Goal: Ask a question: Seek information or help from site administrators or community

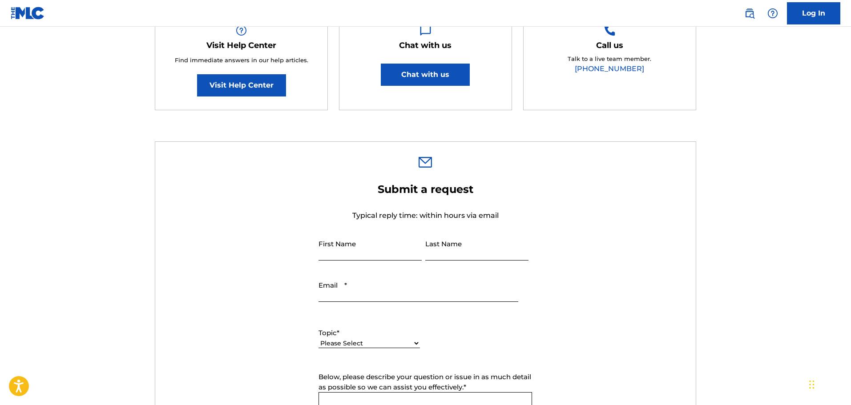
scroll to position [311, 0]
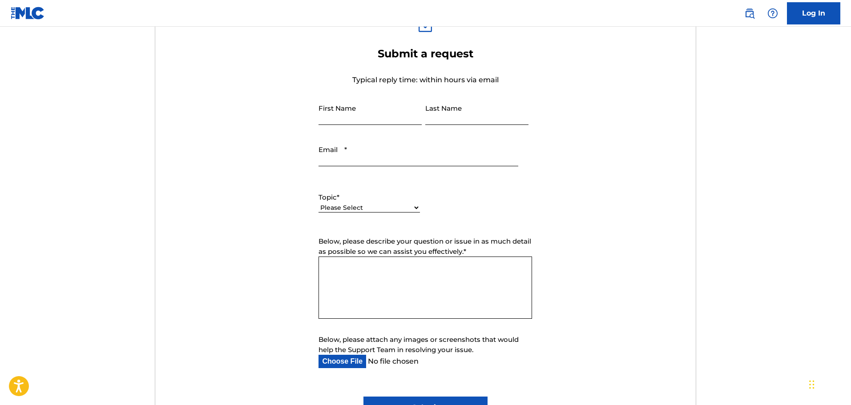
click at [354, 114] on input "First Name" at bounding box center [369, 112] width 103 height 25
type input "[PERSON_NAME]"
type input "[EMAIL_ADDRESS][DOMAIN_NAME]"
click at [372, 202] on div "Topic * Please Select I need help with my account I need help with managing my …" at bounding box center [368, 202] width 101 height 40
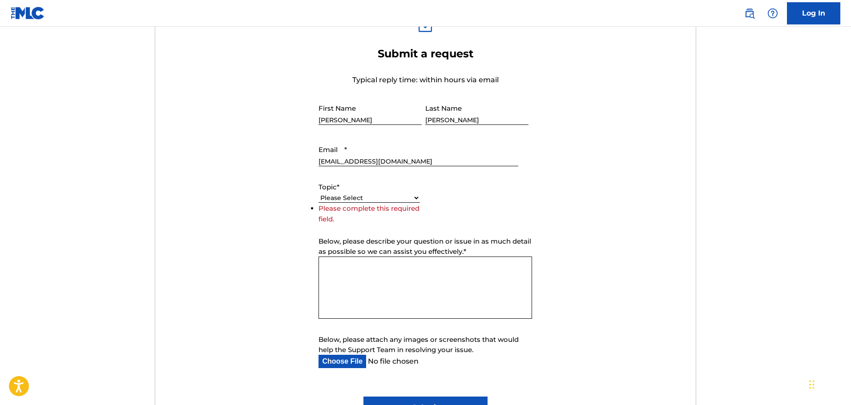
click at [370, 197] on select "Please Select I need help with my account I need help with managing my catalog …" at bounding box center [368, 197] width 101 height 9
select select "I need help with payment"
click at [318, 203] on select "Please Select I need help with my account I need help with managing my catalog …" at bounding box center [368, 197] width 101 height 9
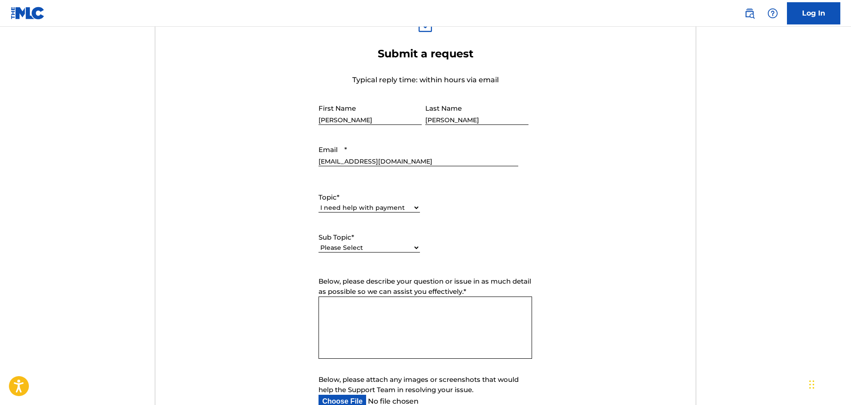
click at [355, 243] on select "Please Select I need help setting up my payment information in The MLC Portal I…" at bounding box center [368, 247] width 101 height 9
select select "I need help setting up my payment information in The MLC Portal"
click at [318, 243] on select "Please Select I need help setting up my payment information in The MLC Portal I…" at bounding box center [368, 247] width 101 height 9
click at [347, 319] on textarea "Below, please describe your question or issue in as much detail as possible so …" at bounding box center [424, 328] width 213 height 62
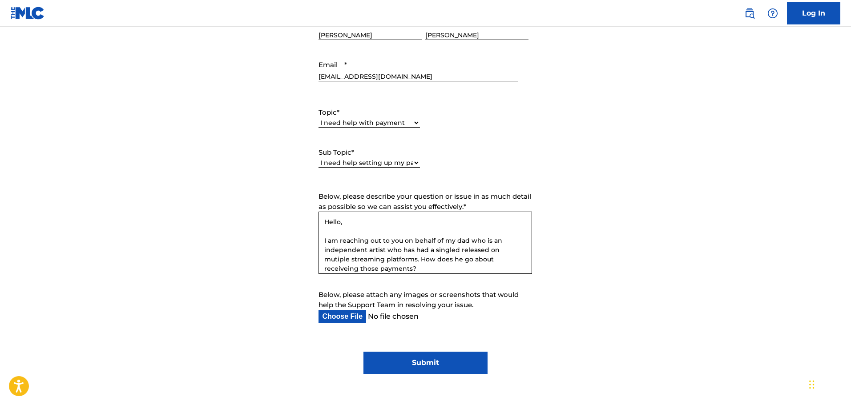
scroll to position [445, 0]
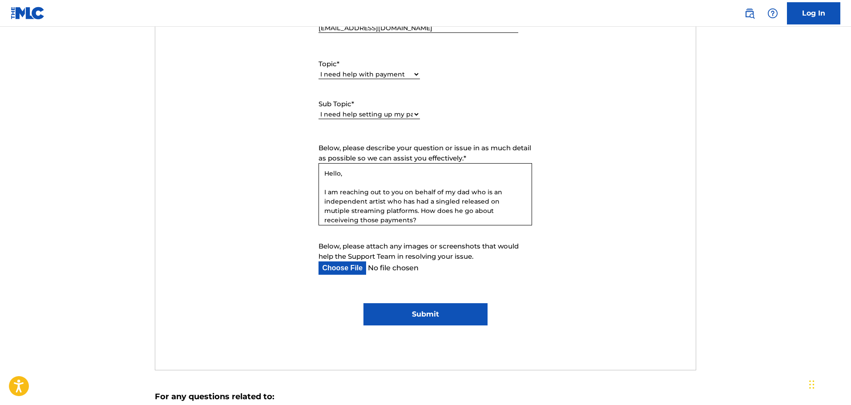
type textarea "Hello, I am reaching out to you on behalf of my dad who is an independent artis…"
click at [361, 74] on select "Please Select I need help with my account I need help with managing my catalog …" at bounding box center [368, 74] width 101 height 9
select select "I need help with information about The MLC"
click at [318, 70] on select "Please Select I need help with my account I need help with managing my catalog …" at bounding box center [368, 74] width 101 height 9
click at [351, 116] on select "Please Select I have a question about The MLC and its operation Why do I need t…" at bounding box center [368, 114] width 101 height 9
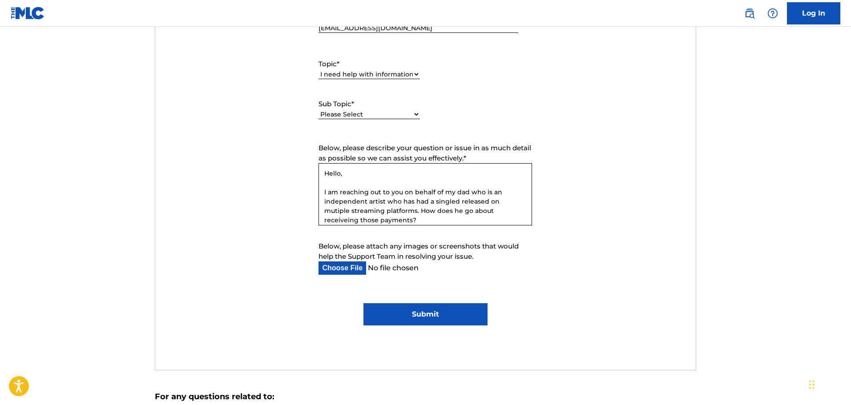
select select "I have a question about The MLC and its operation"
click at [318, 110] on select "Please Select I have a question about The MLC and its operation Why do I need t…" at bounding box center [368, 114] width 101 height 9
click at [424, 293] on form "Submit a request Typical reply time: within hours via email First Name [PERSON_…" at bounding box center [425, 120] width 540 height 412
click at [415, 313] on input "Submit" at bounding box center [425, 314] width 124 height 22
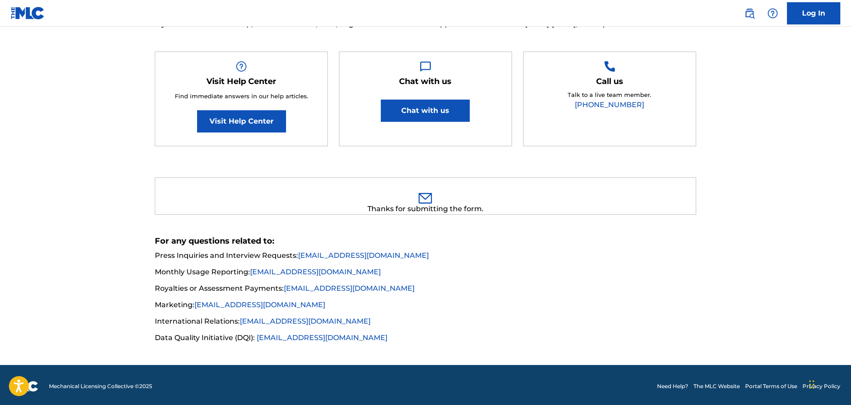
scroll to position [0, 0]
